Goal: Task Accomplishment & Management: Use online tool/utility

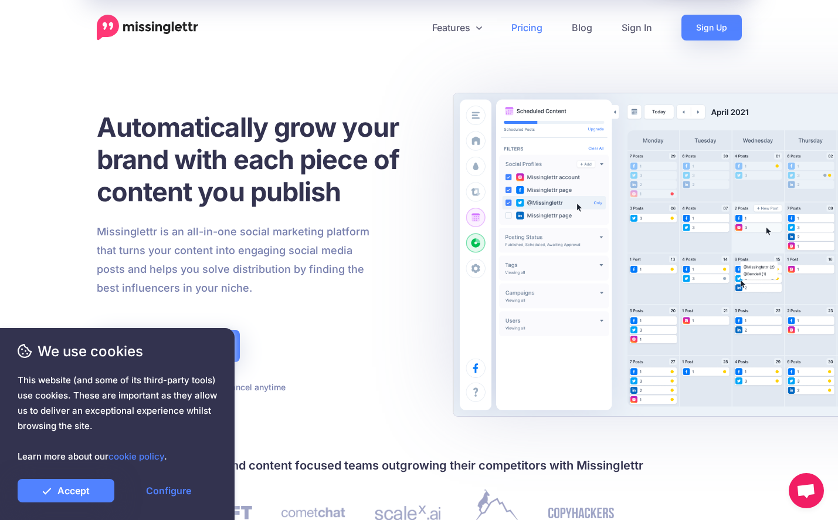
click at [539, 29] on link "Pricing" at bounding box center [527, 28] width 60 height 26
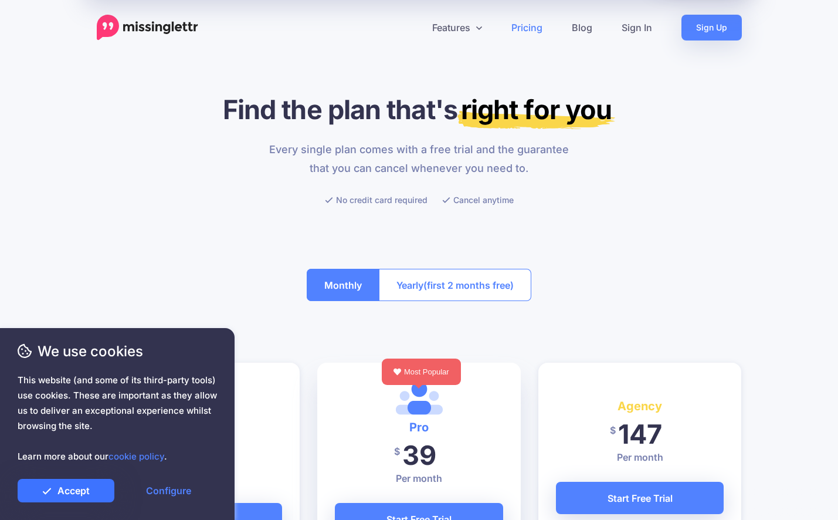
click at [66, 489] on link "Accept" at bounding box center [66, 490] width 97 height 23
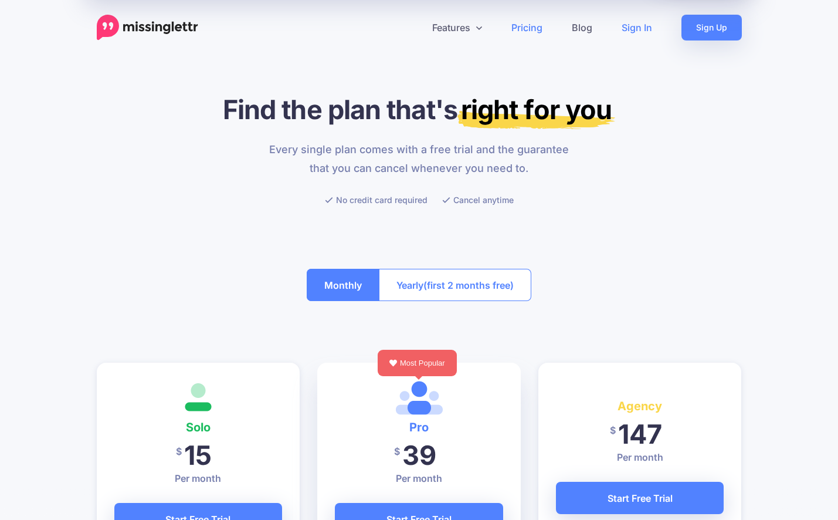
click at [641, 24] on link "Sign In" at bounding box center [637, 28] width 60 height 26
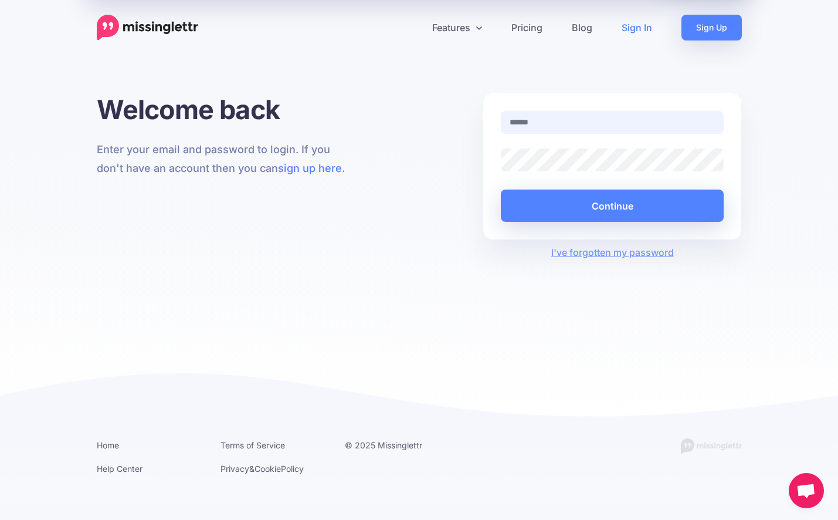
type input "**********"
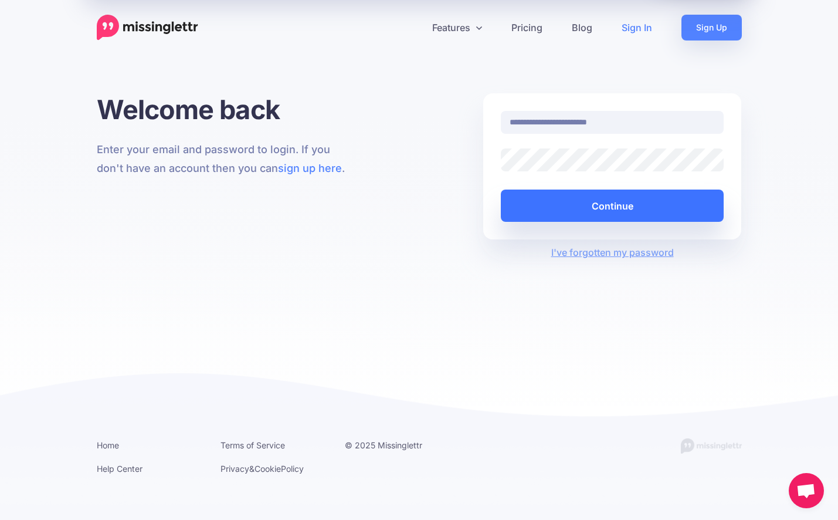
click at [703, 205] on button "Continue" at bounding box center [612, 205] width 223 height 32
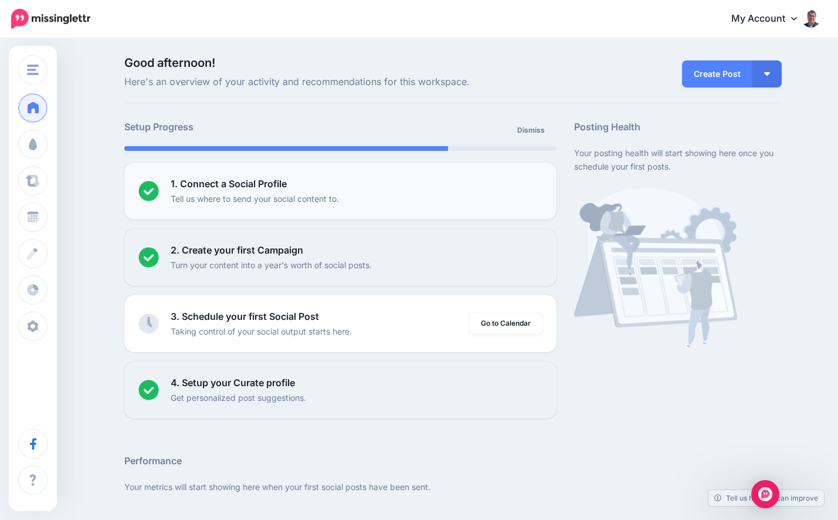
click at [192, 196] on p "Tell us where to send your social content to." at bounding box center [255, 198] width 168 height 13
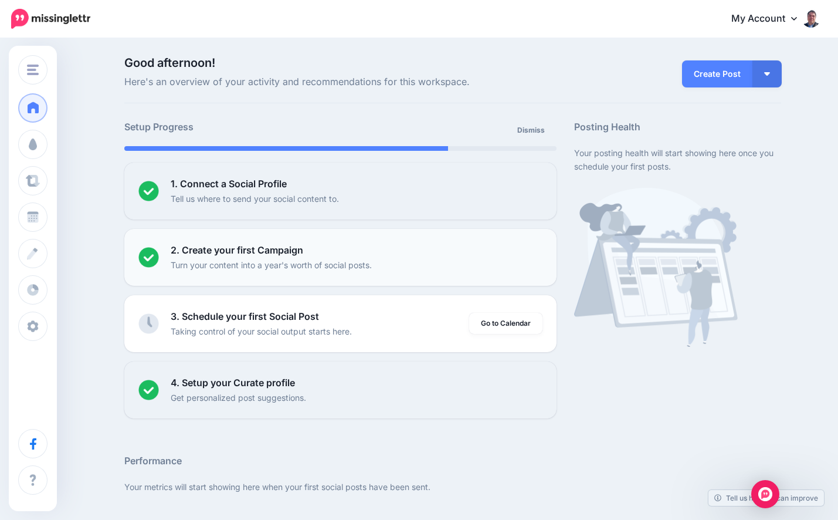
click at [192, 256] on p "2. Create your first Campaign" at bounding box center [237, 250] width 133 height 15
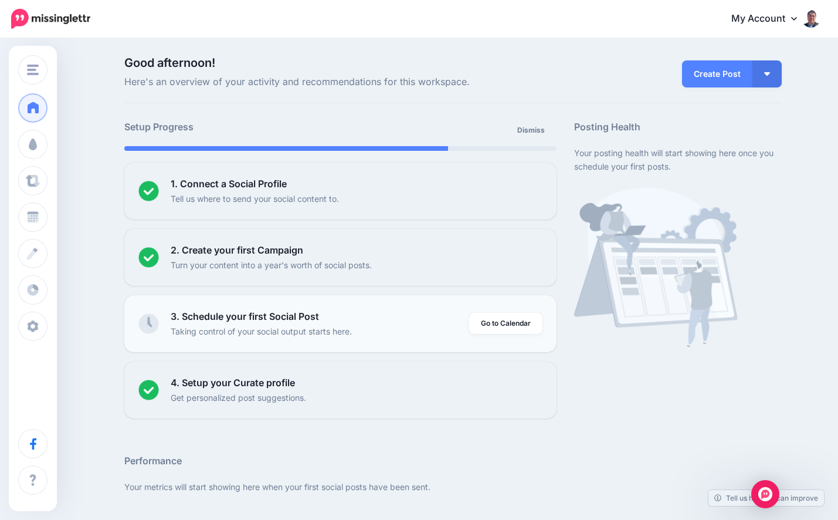
click at [199, 309] on p "3. Schedule your first Social Post" at bounding box center [245, 316] width 148 height 15
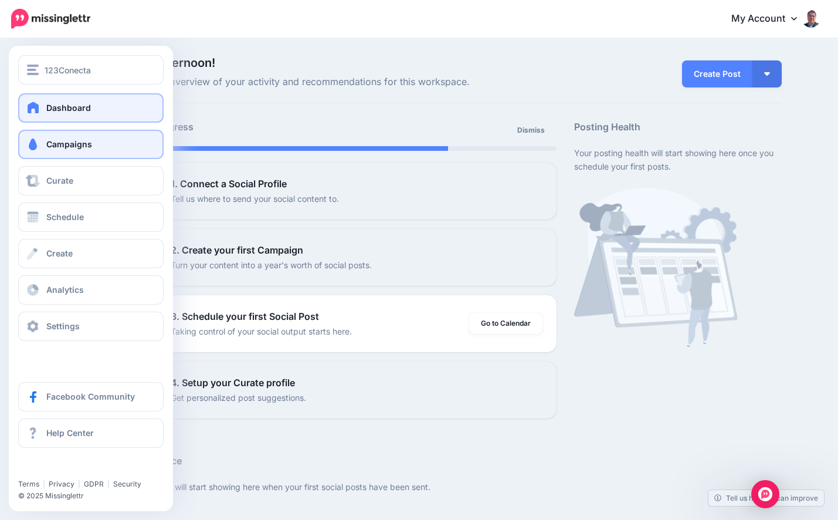
click at [36, 147] on span at bounding box center [32, 144] width 15 height 12
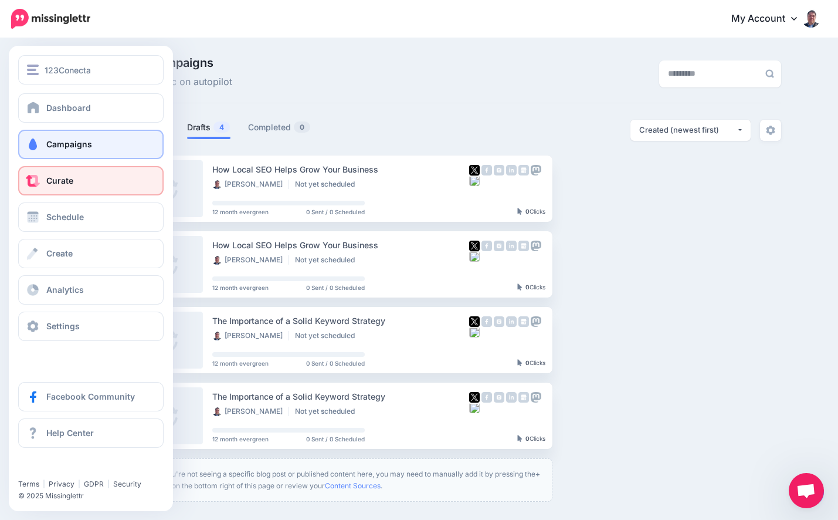
click at [53, 181] on span "Curate" at bounding box center [59, 180] width 27 height 10
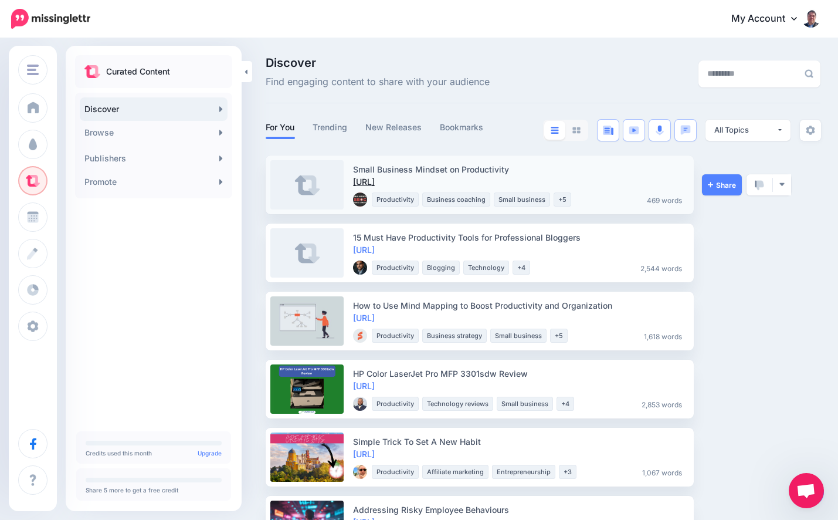
click at [375, 181] on link "[URL]" at bounding box center [364, 182] width 22 height 10
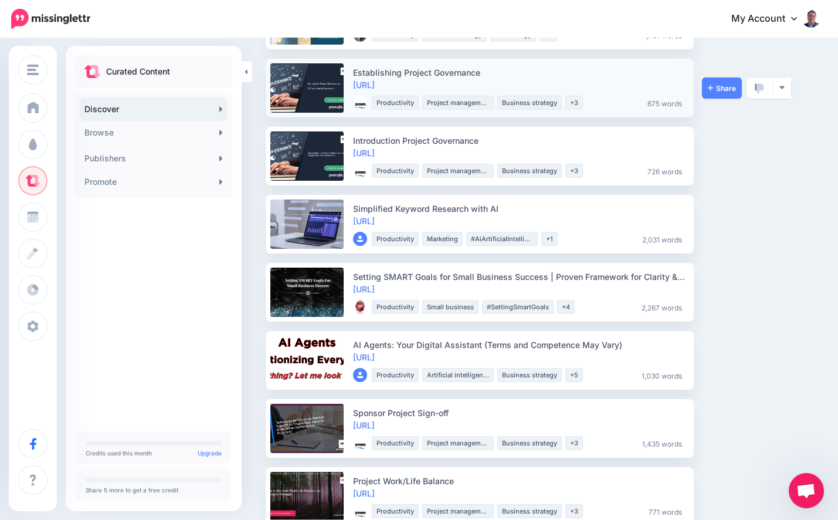
scroll to position [710, 0]
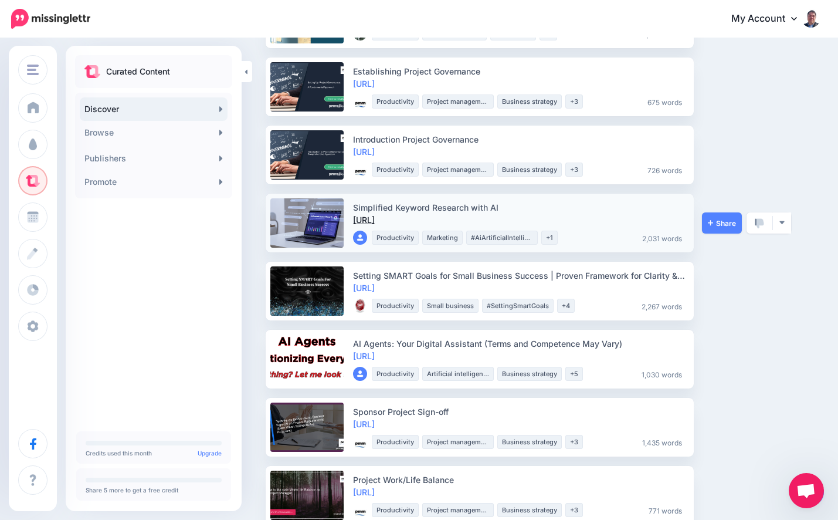
click at [375, 216] on link "https://lttr.ai/AiYjB" at bounding box center [364, 220] width 22 height 10
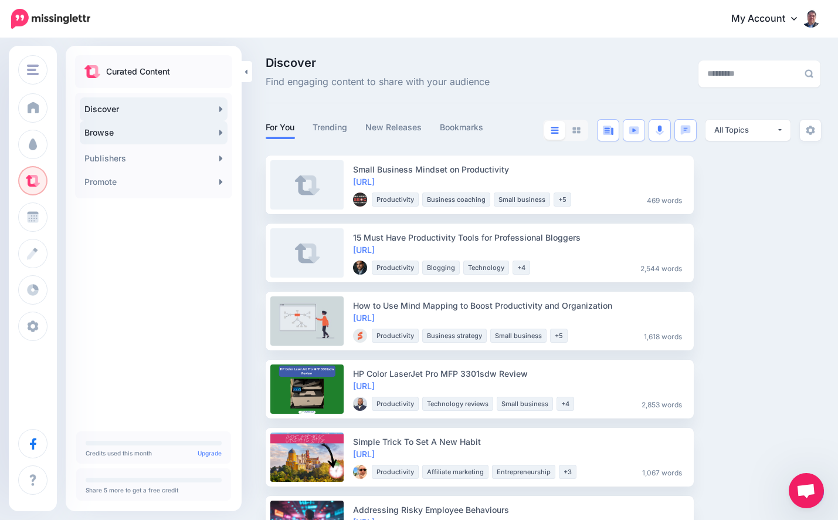
scroll to position [0, 0]
click at [336, 124] on link "Trending" at bounding box center [330, 127] width 35 height 14
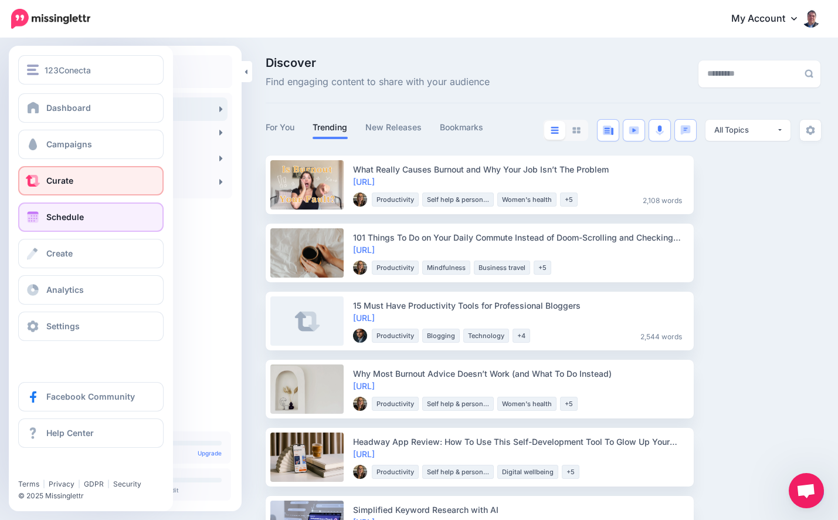
click at [79, 216] on span "Schedule" at bounding box center [65, 217] width 38 height 10
